Goal: Task Accomplishment & Management: Manage account settings

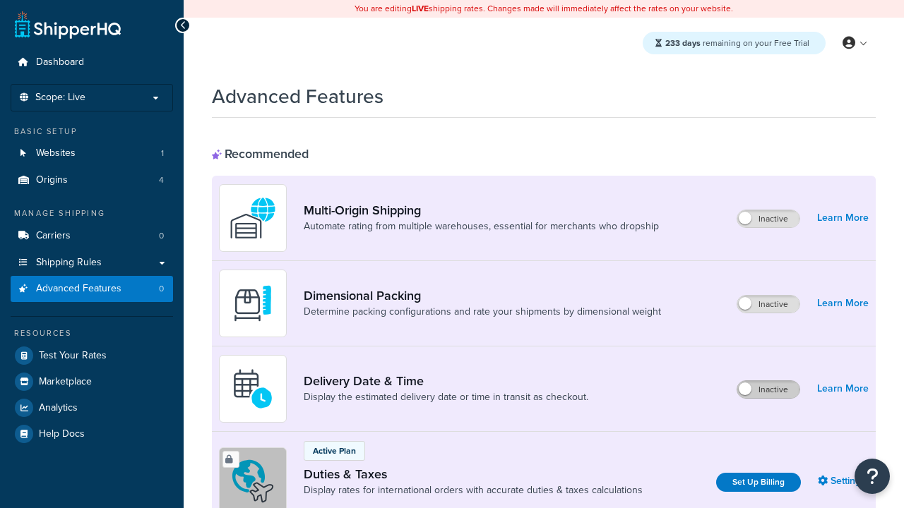
click at [768, 381] on label "Inactive" at bounding box center [768, 389] width 62 height 17
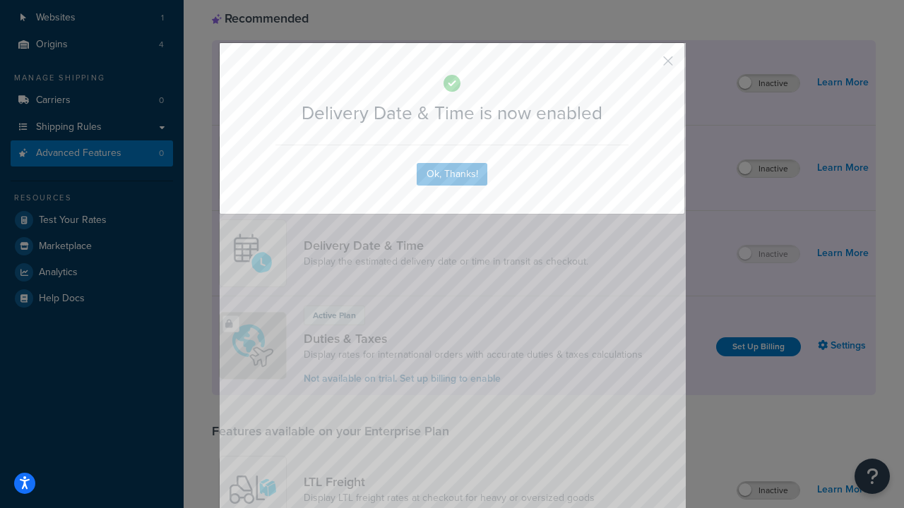
click at [647, 64] on button "button" at bounding box center [647, 66] width 4 height 4
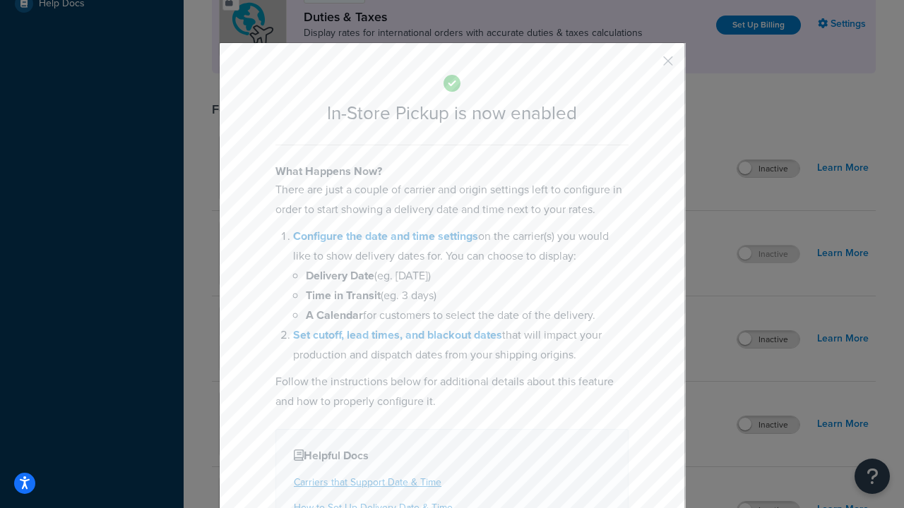
scroll to position [484, 0]
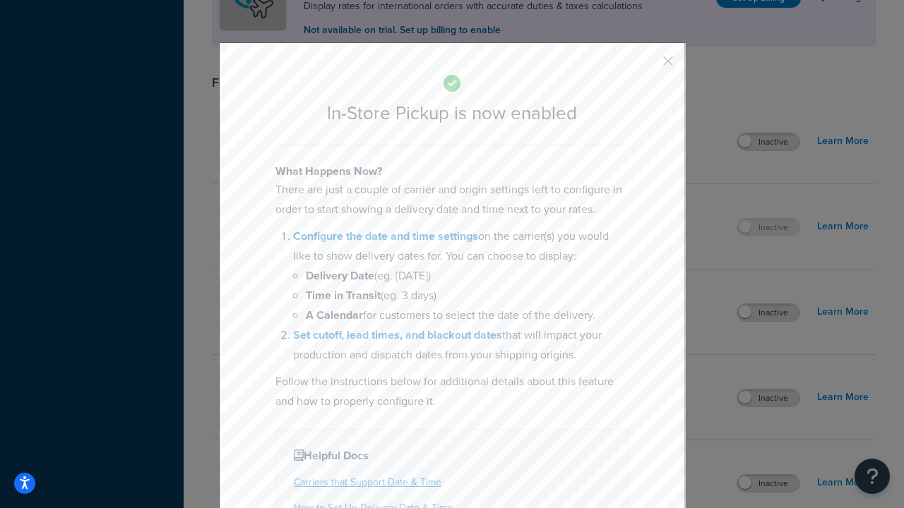
click at [647, 64] on button "button" at bounding box center [647, 66] width 4 height 4
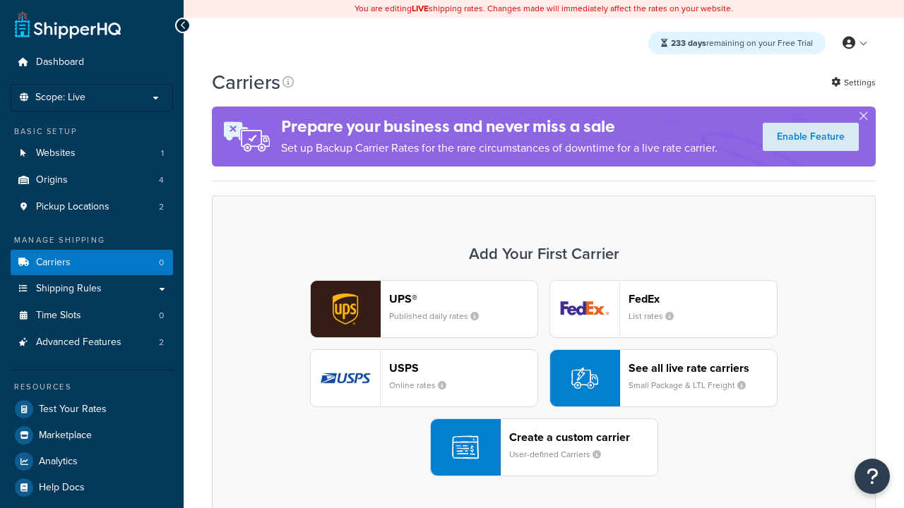
click at [544, 378] on div "UPS® Published daily rates FedEx List rates USPS Online rates See all live rate…" at bounding box center [544, 378] width 634 height 196
click at [544, 448] on div "Create a custom carrier User-defined Carriers" at bounding box center [583, 448] width 148 height 34
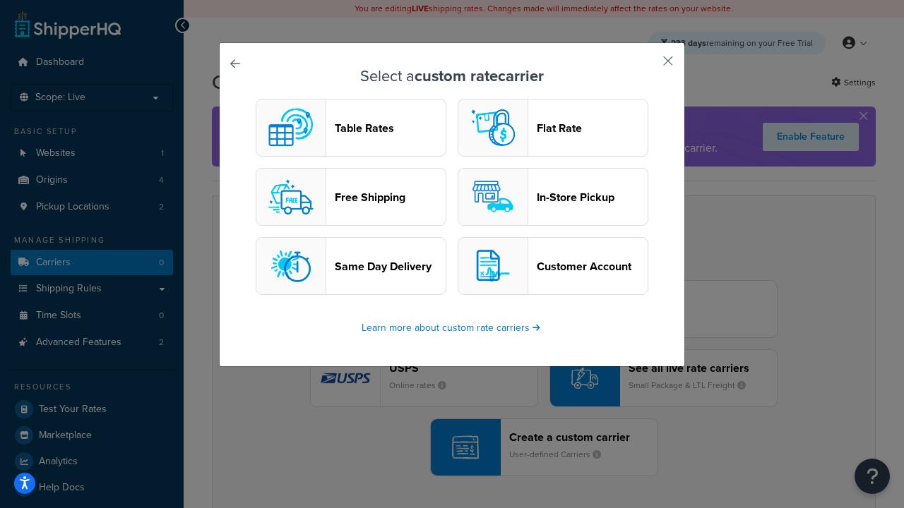
click at [553, 197] on header "In-Store Pickup" at bounding box center [592, 197] width 111 height 13
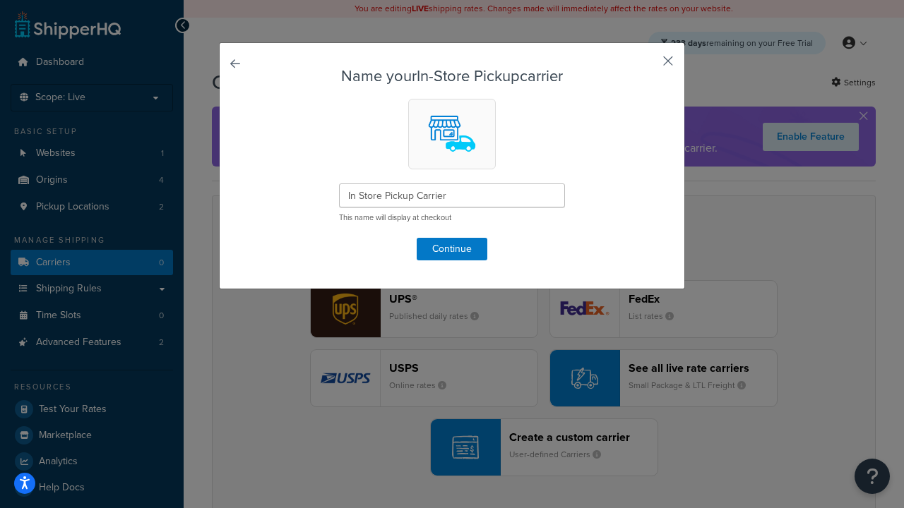
click at [647, 66] on button "button" at bounding box center [647, 66] width 4 height 4
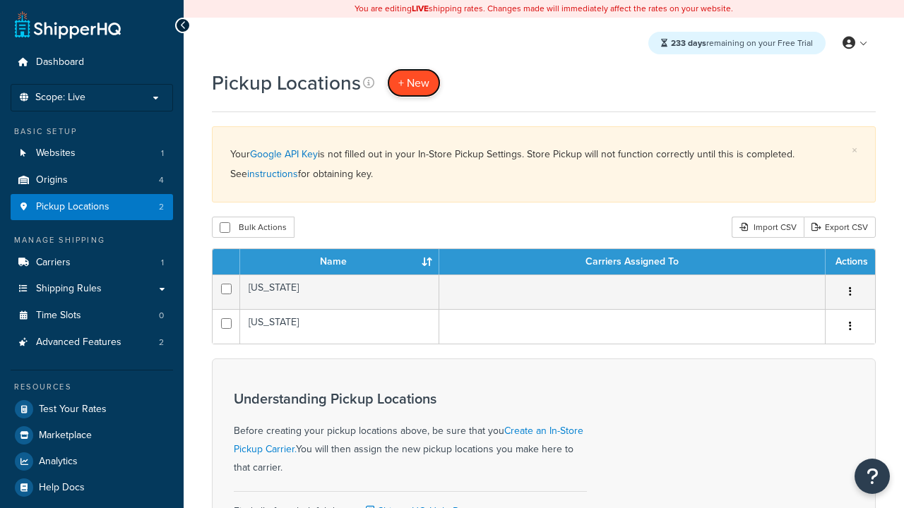
click at [414, 83] on span "+ New" at bounding box center [413, 83] width 31 height 16
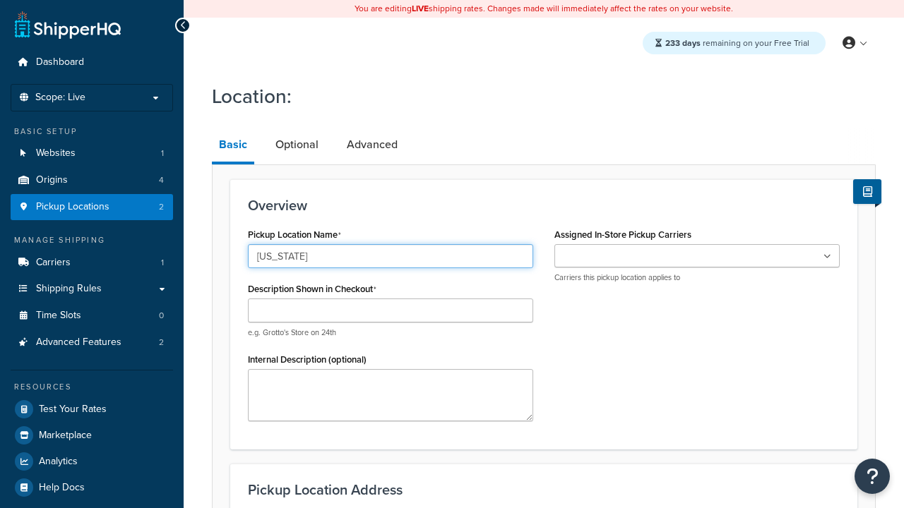
type input "[US_STATE]"
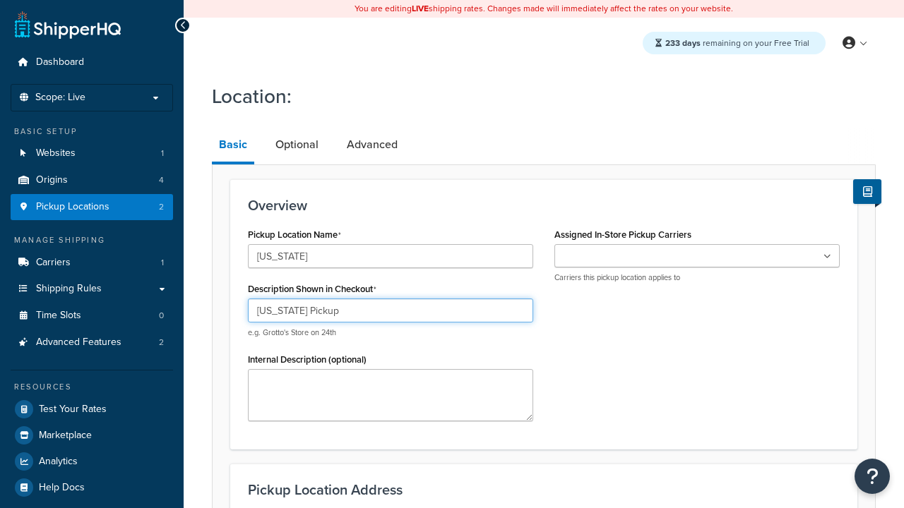
type input "California Pickup"
click at [697, 256] on ul at bounding box center [696, 255] width 285 height 23
type input "3385 Michelson Drive"
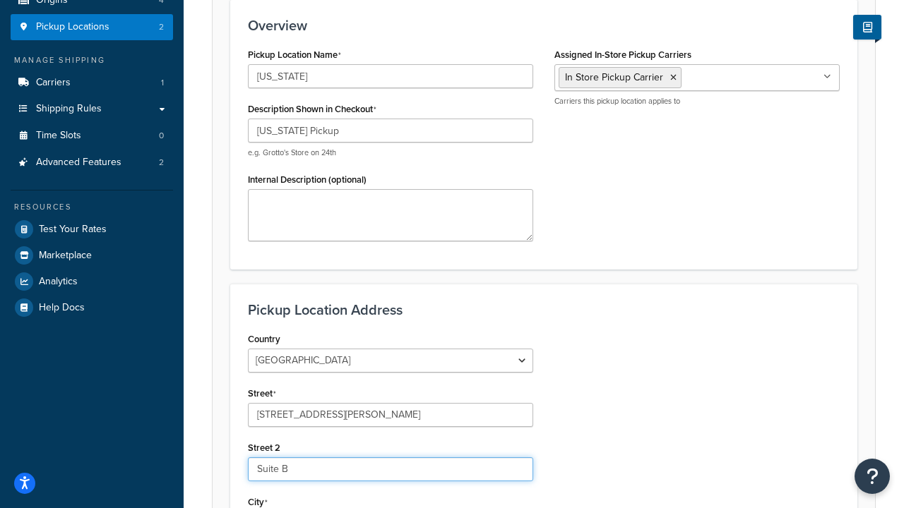
type input "Suite B"
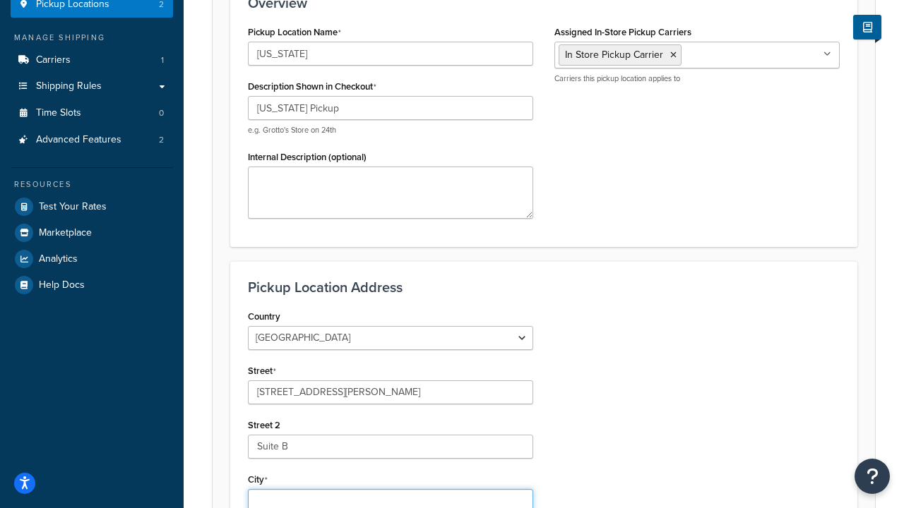
type input "Irvine"
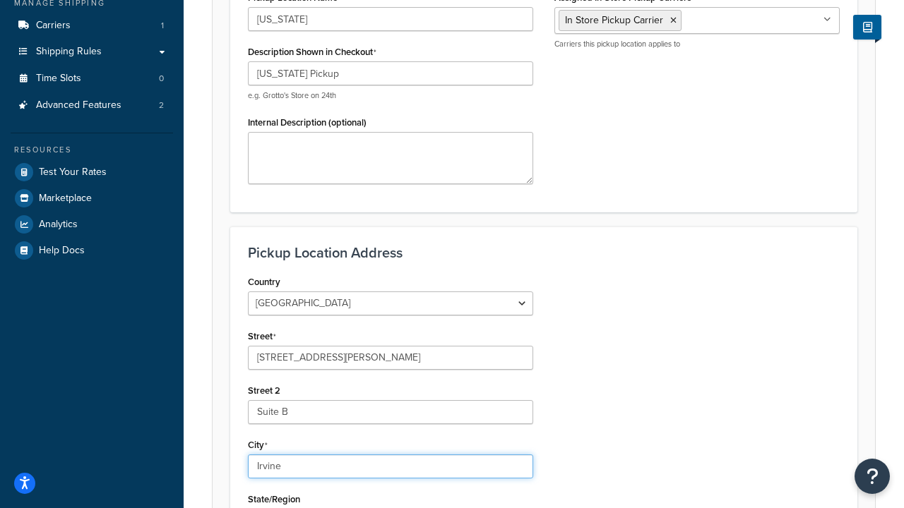
select select "5"
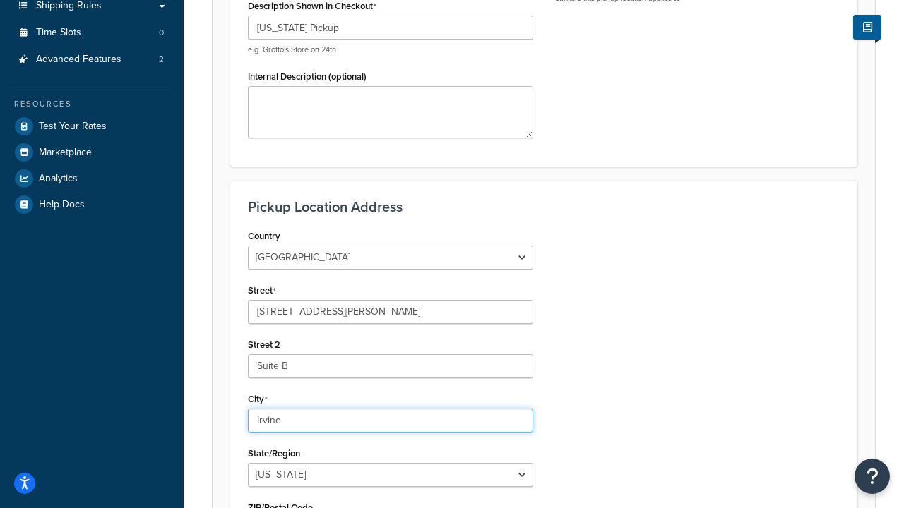
type input "Irvine"
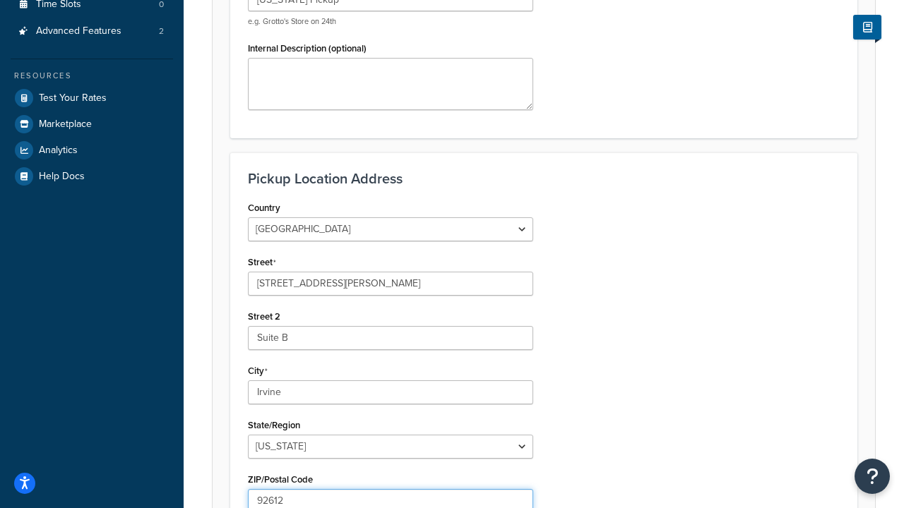
type input "92612"
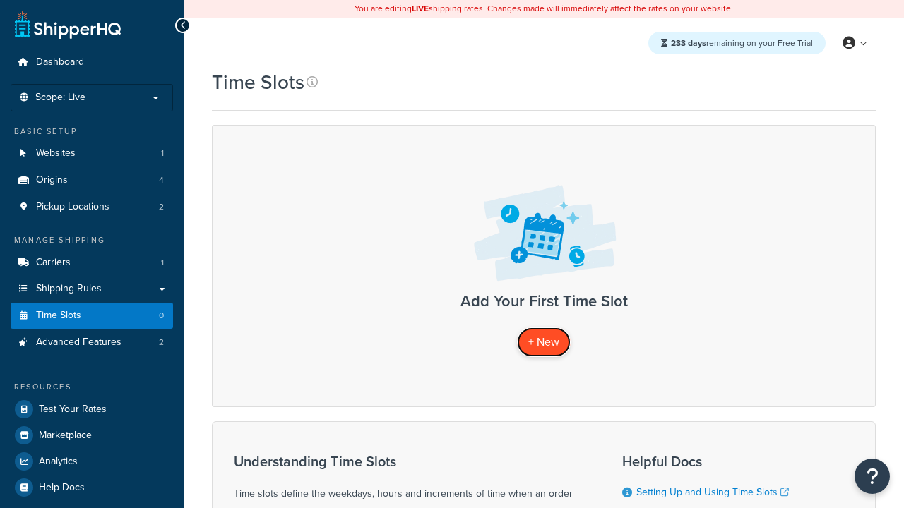
click at [544, 342] on span "+ New" at bounding box center [543, 342] width 31 height 16
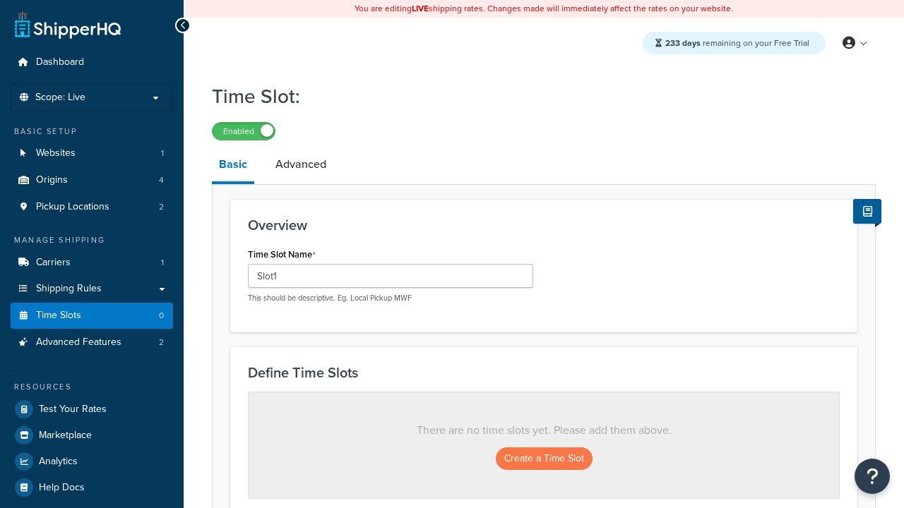
type input "Slot1"
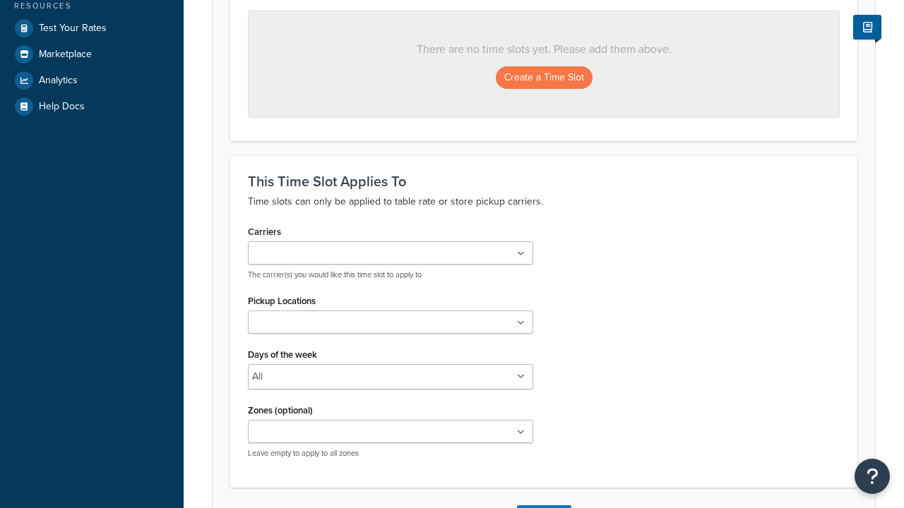
click at [390, 327] on ul at bounding box center [390, 322] width 285 height 23
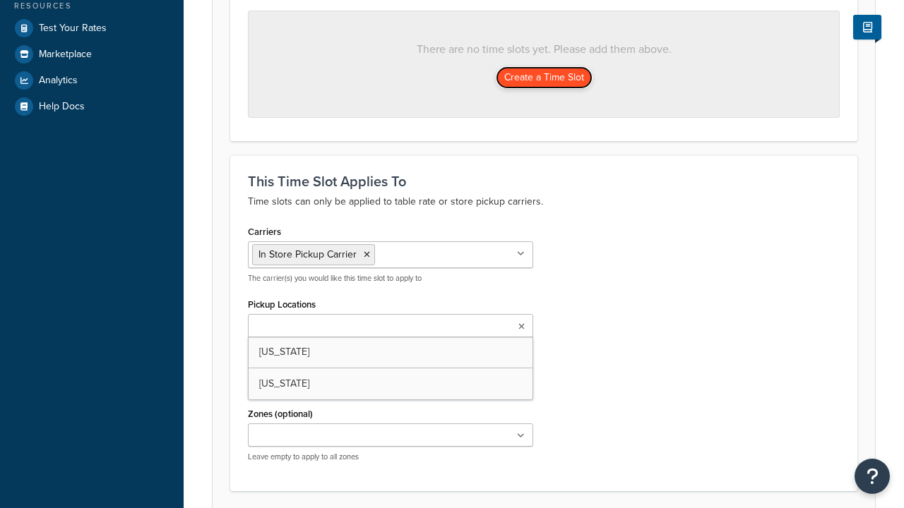
click at [544, 78] on button "Create a Time Slot" at bounding box center [544, 77] width 97 height 23
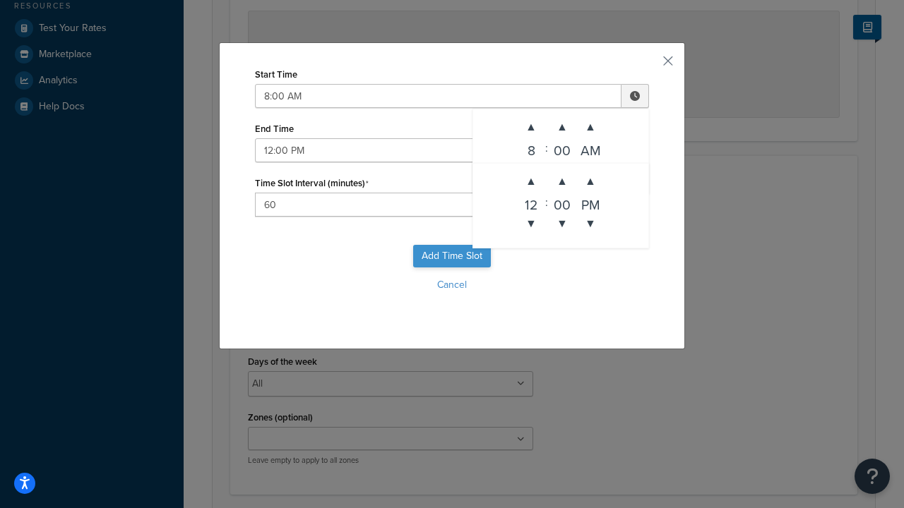
click at [452, 256] on button "Add Time Slot" at bounding box center [452, 256] width 78 height 23
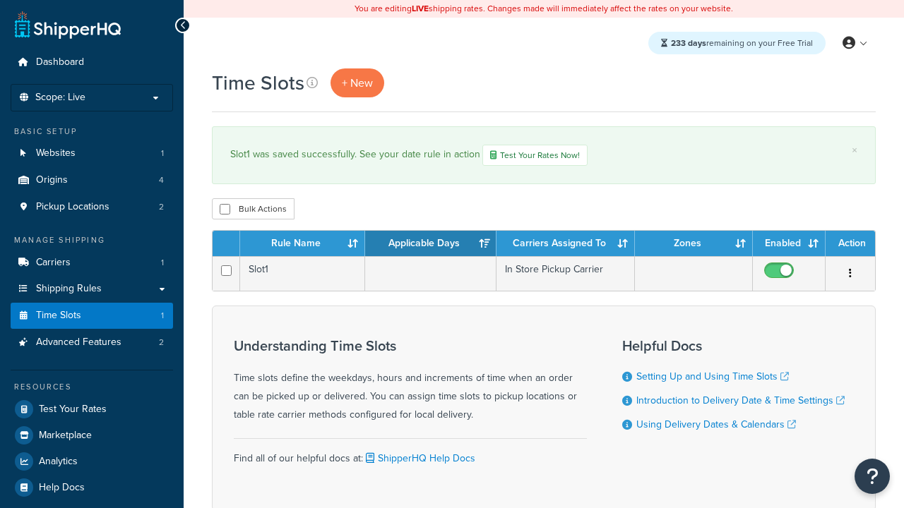
click at [302, 245] on th "Rule Name" at bounding box center [302, 243] width 125 height 25
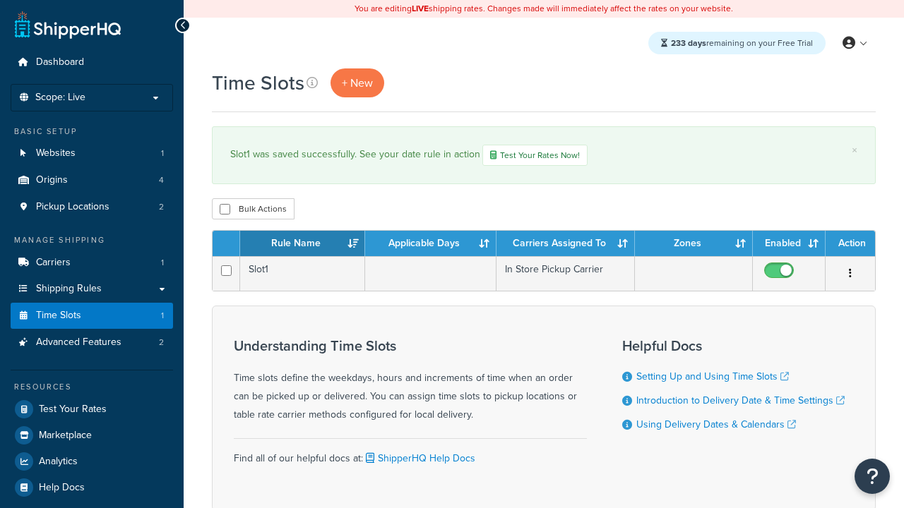
click at [302, 245] on th "Rule Name" at bounding box center [302, 243] width 125 height 25
click at [431, 245] on th "Applicable Days" at bounding box center [430, 243] width 131 height 25
click at [565, 245] on th "Carriers Assigned To" at bounding box center [565, 243] width 138 height 25
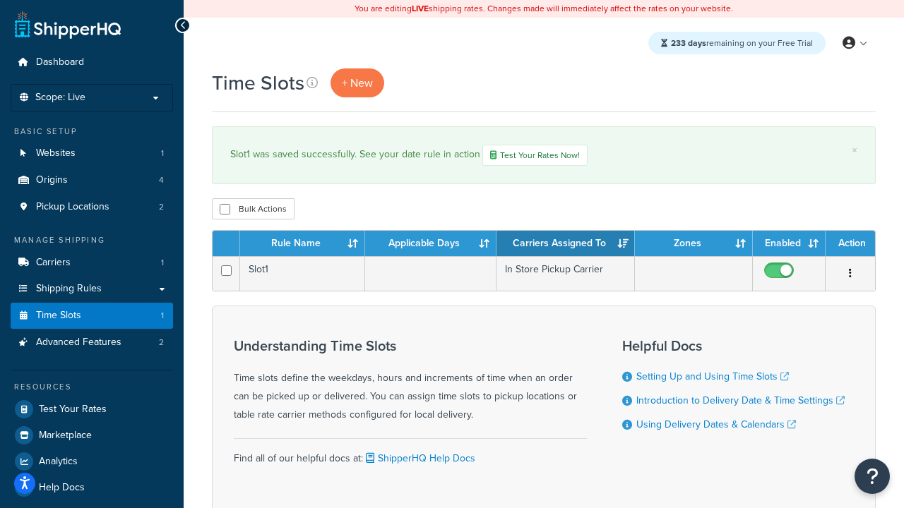
click at [565, 245] on th "Carriers Assigned To" at bounding box center [565, 243] width 138 height 25
click at [693, 245] on th "Zones" at bounding box center [694, 243] width 118 height 25
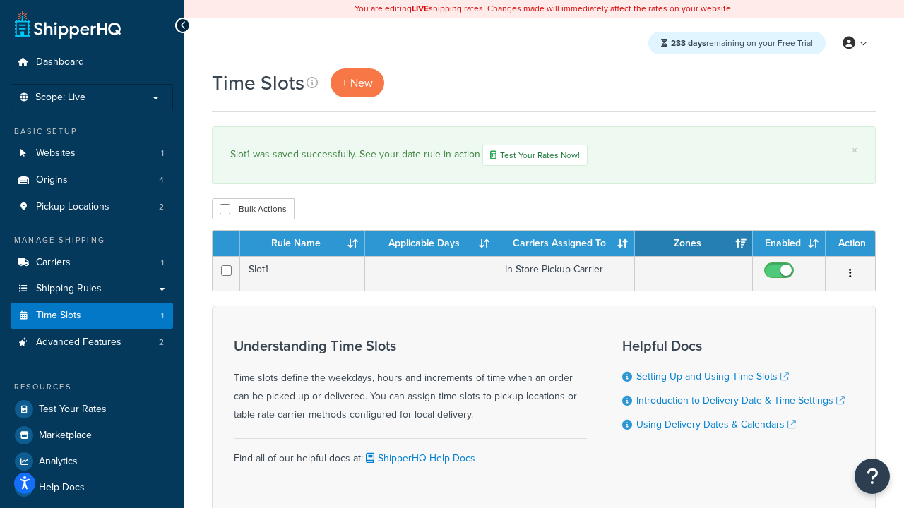
click at [789, 245] on th "Enabled" at bounding box center [789, 243] width 73 height 25
click at [850, 245] on th "Action" at bounding box center [849, 243] width 49 height 25
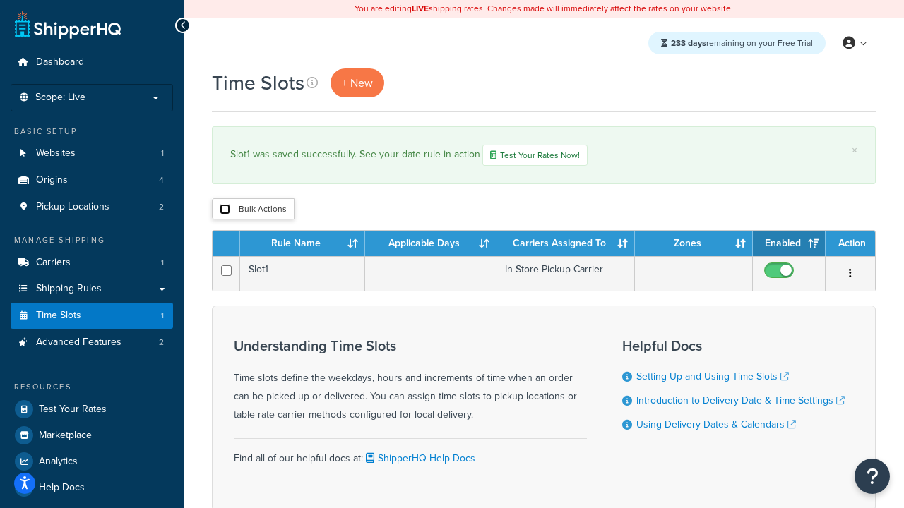
click at [225, 210] on input "checkbox" at bounding box center [225, 209] width 11 height 11
checkbox input "true"
click at [0, 0] on button "Delete" at bounding box center [0, 0] width 0 height 0
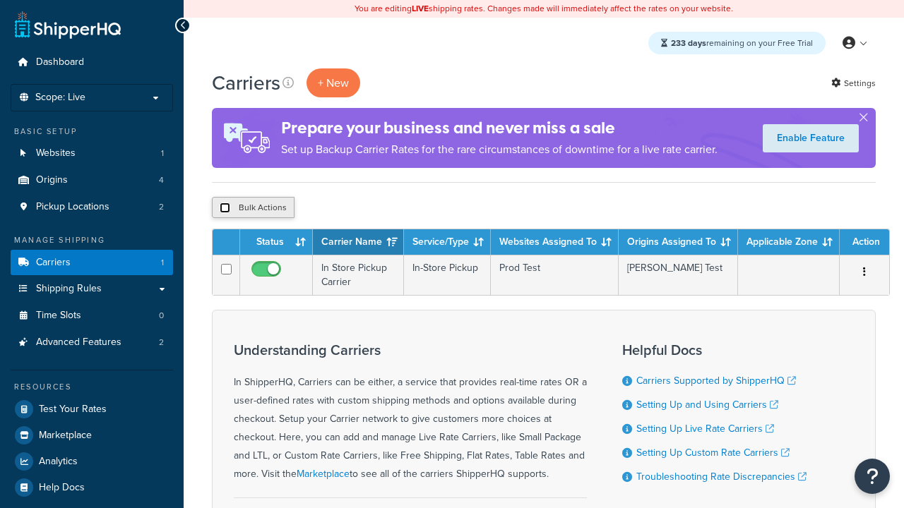
click at [225, 208] on input "checkbox" at bounding box center [225, 208] width 11 height 11
checkbox input "true"
click at [0, 0] on button "Delete" at bounding box center [0, 0] width 0 height 0
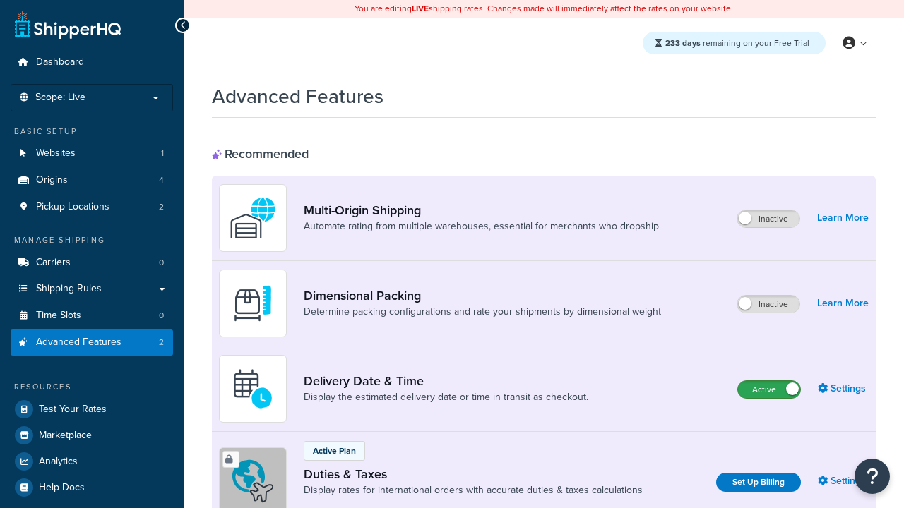
click at [769, 381] on label "Active" at bounding box center [769, 389] width 62 height 17
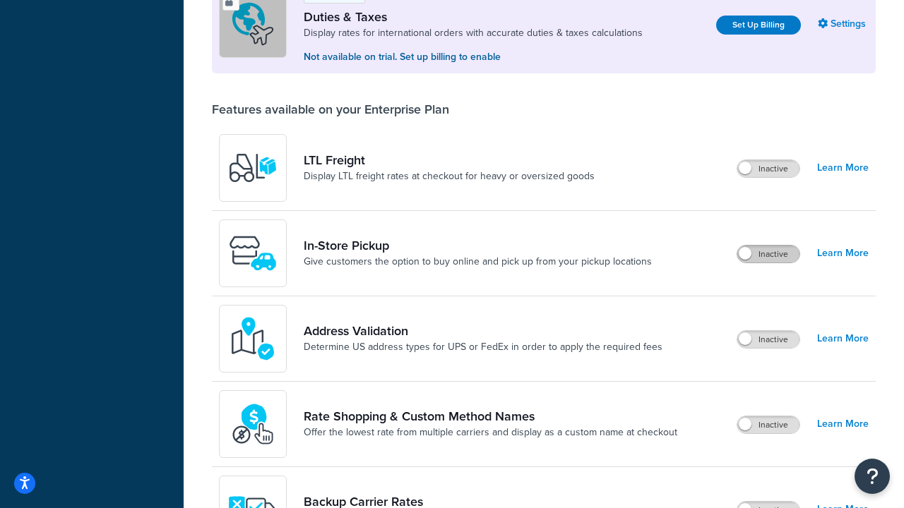
scroll to position [431, 0]
